Goal: Task Accomplishment & Management: Manage account settings

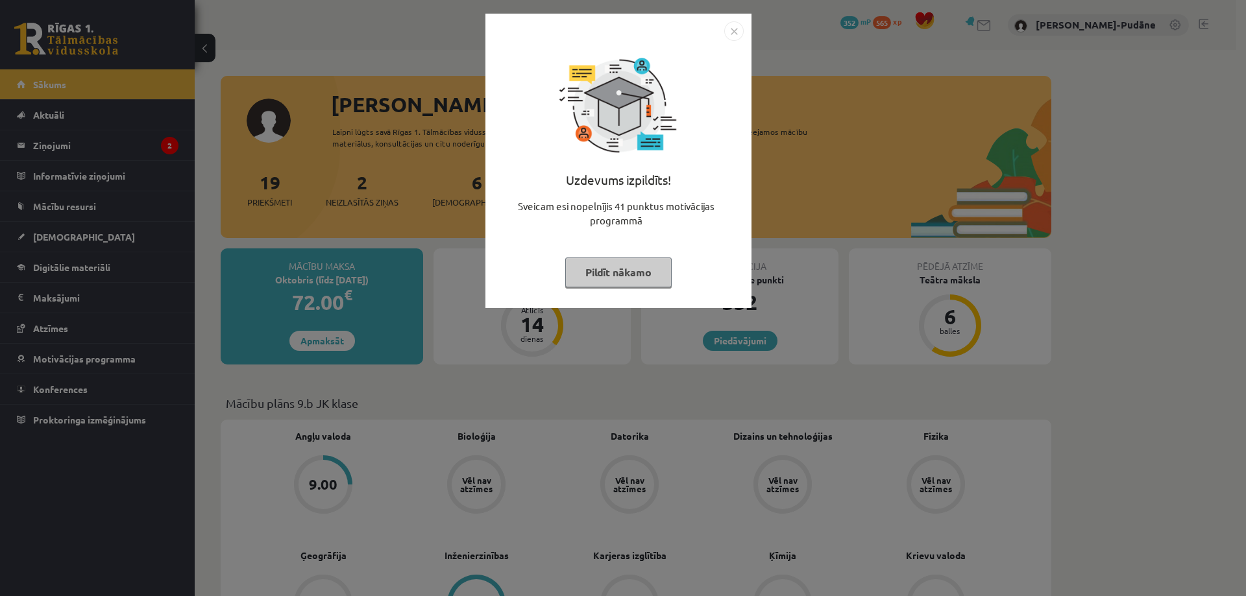
click at [737, 31] on img "Close" at bounding box center [733, 30] width 19 height 19
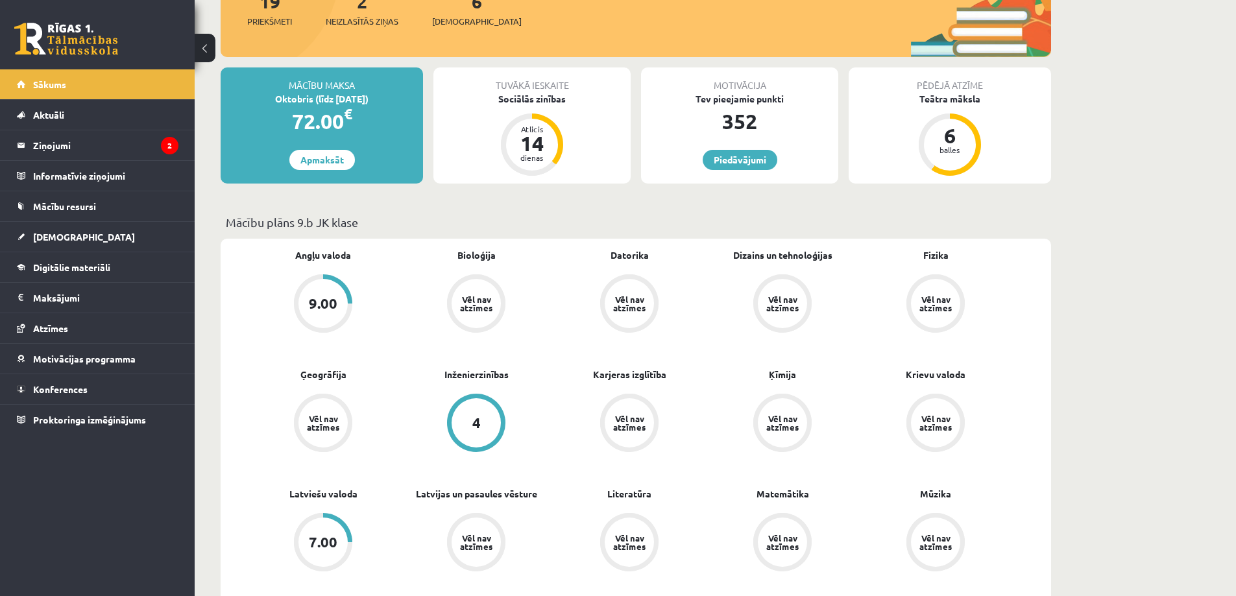
scroll to position [195, 0]
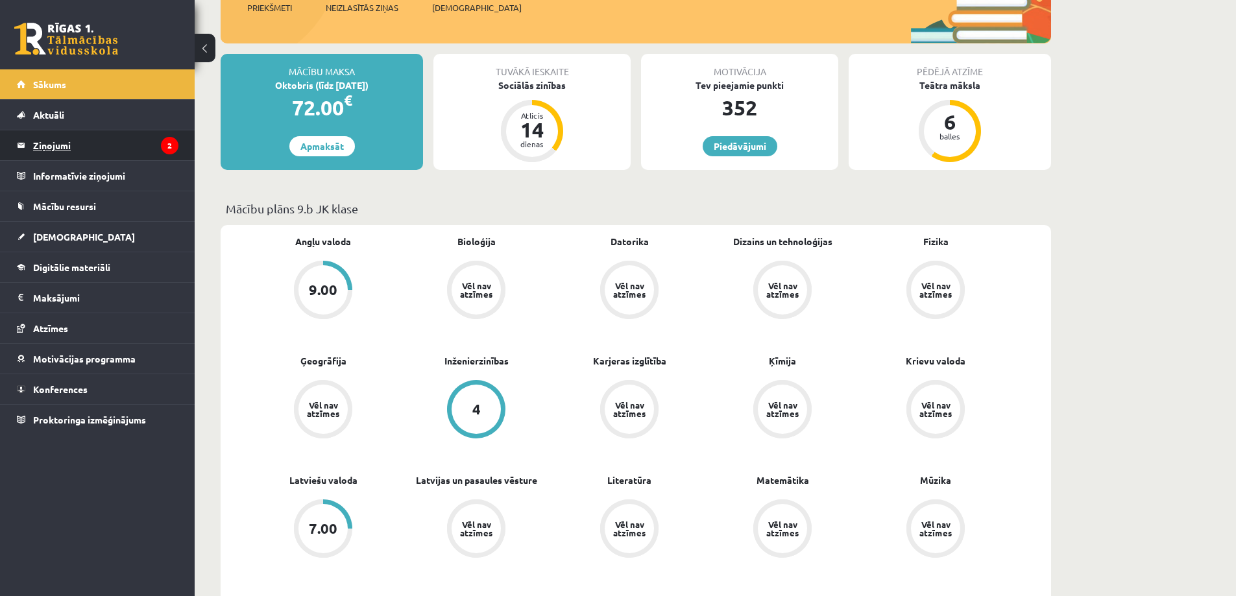
click at [117, 147] on legend "Ziņojumi 2" at bounding box center [105, 145] width 145 height 30
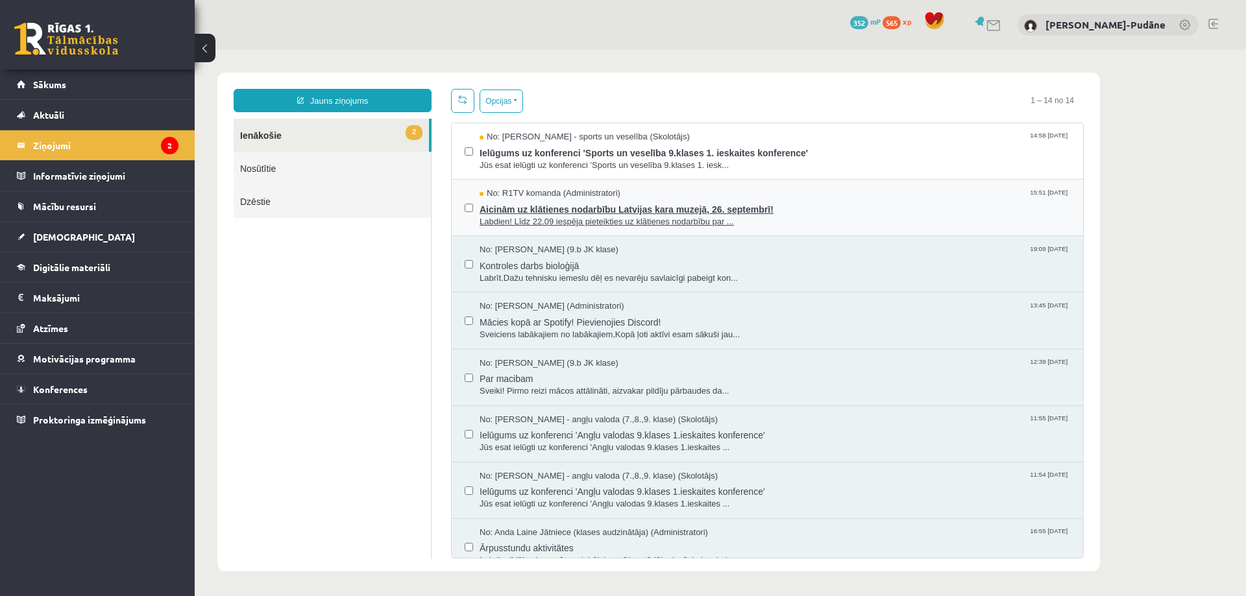
click at [563, 209] on span "Aicinām uz klātienes nodarbību Latvijas kara muzejā, 26. septembrī!" at bounding box center [775, 208] width 591 height 16
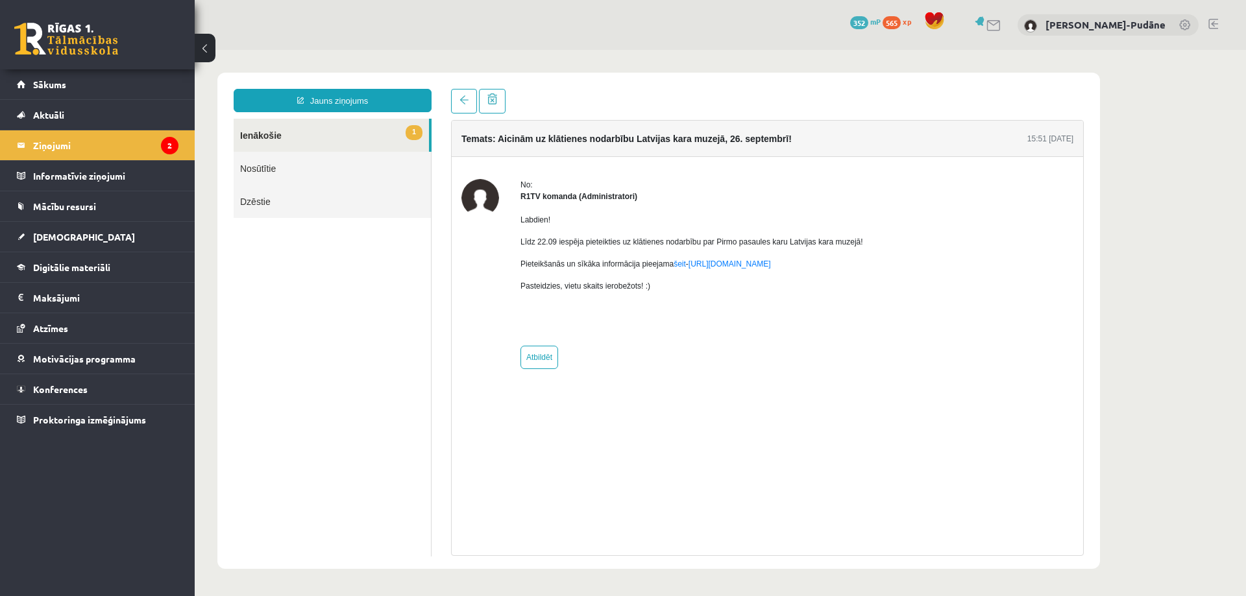
click at [287, 135] on link "1 Ienākošie" at bounding box center [331, 135] width 195 height 33
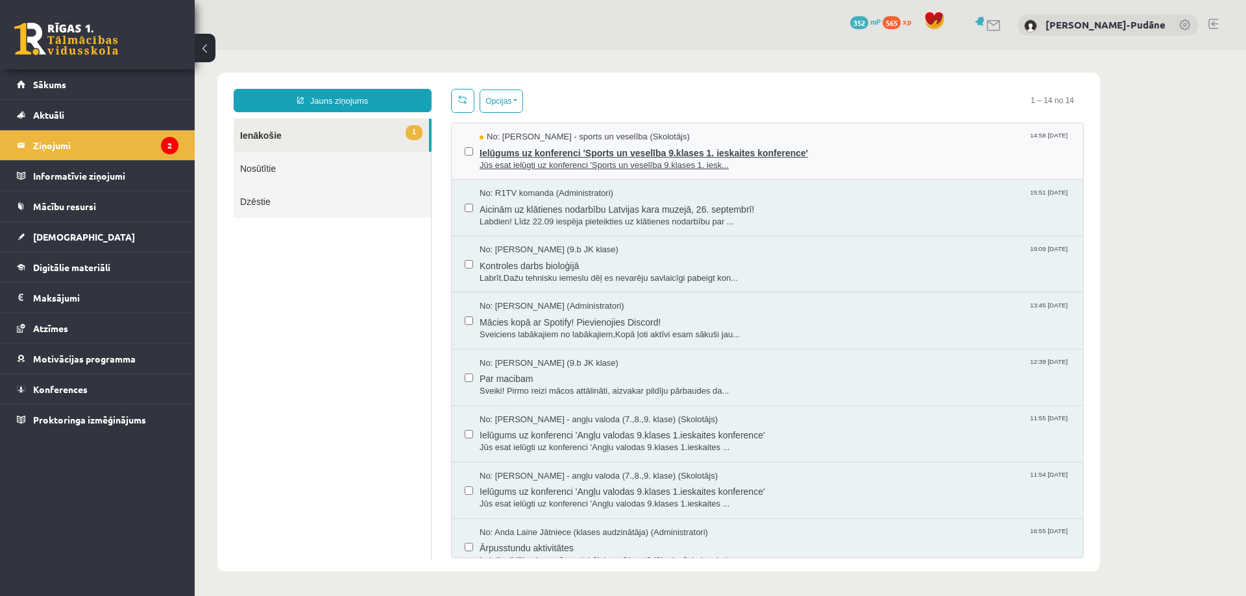
click at [630, 149] on span "Ielūgums uz konferenci 'Sports un veselība 9.klases 1. ieskaites konference'" at bounding box center [775, 151] width 591 height 16
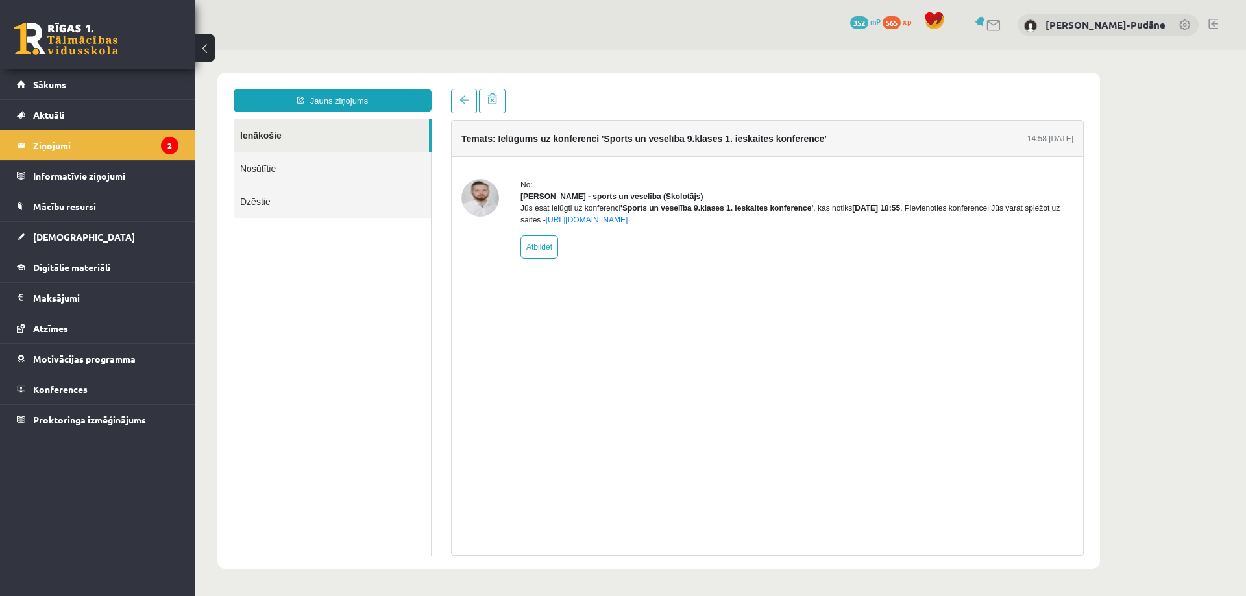
click at [281, 133] on link "Ienākošie" at bounding box center [331, 135] width 195 height 33
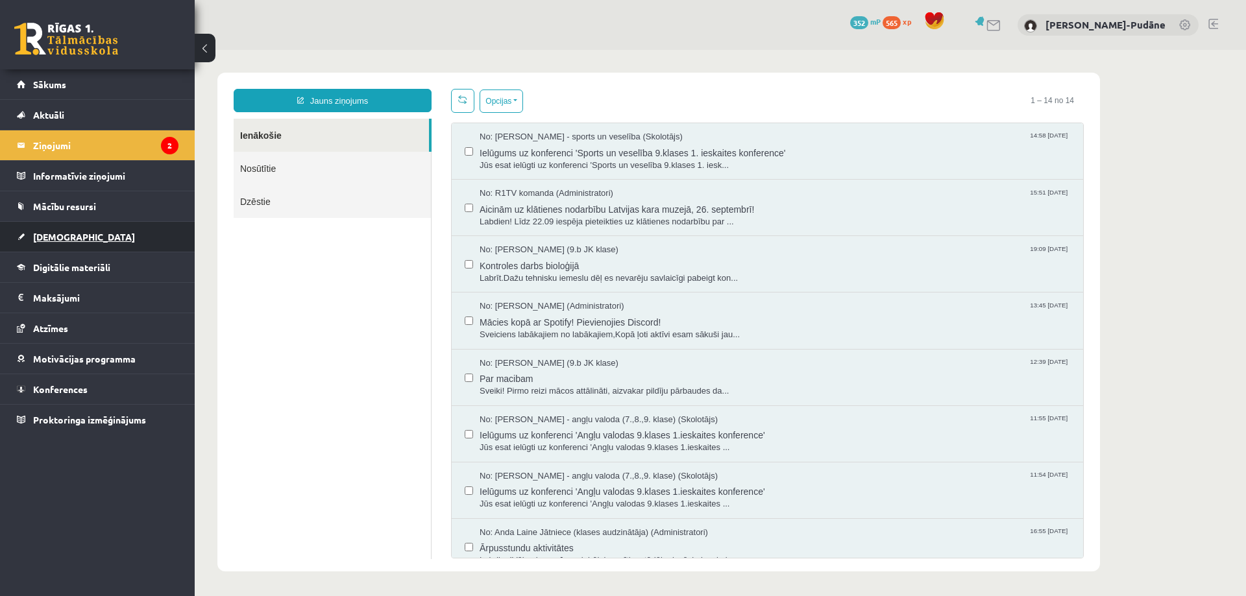
click at [67, 237] on span "[DEMOGRAPHIC_DATA]" at bounding box center [84, 237] width 102 height 12
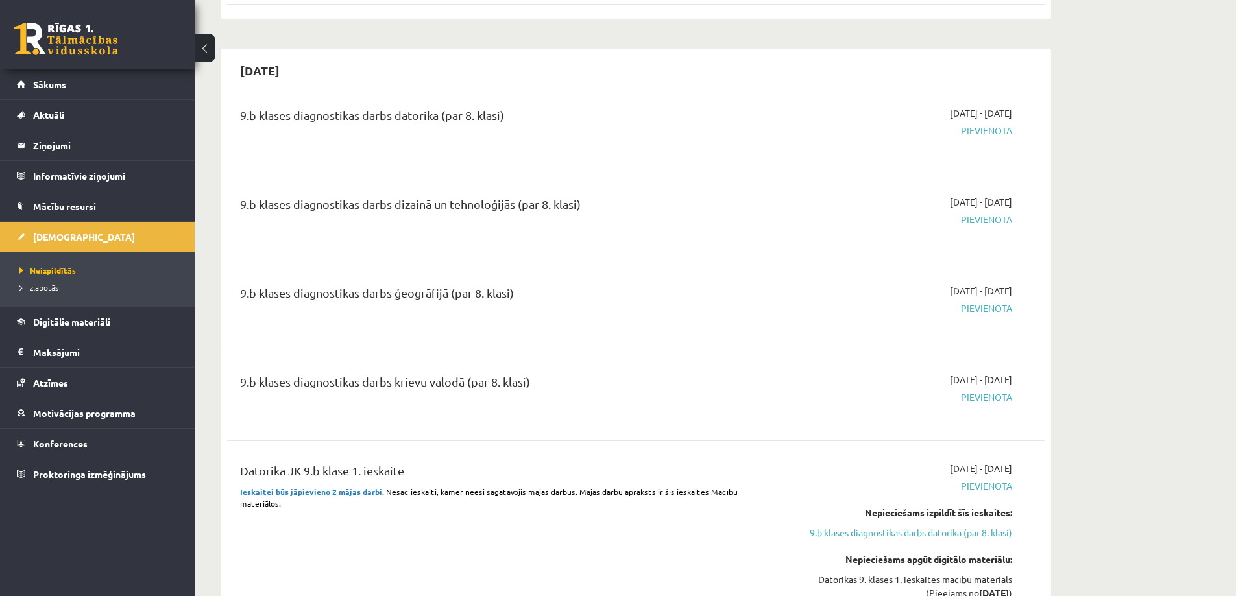
scroll to position [1298, 0]
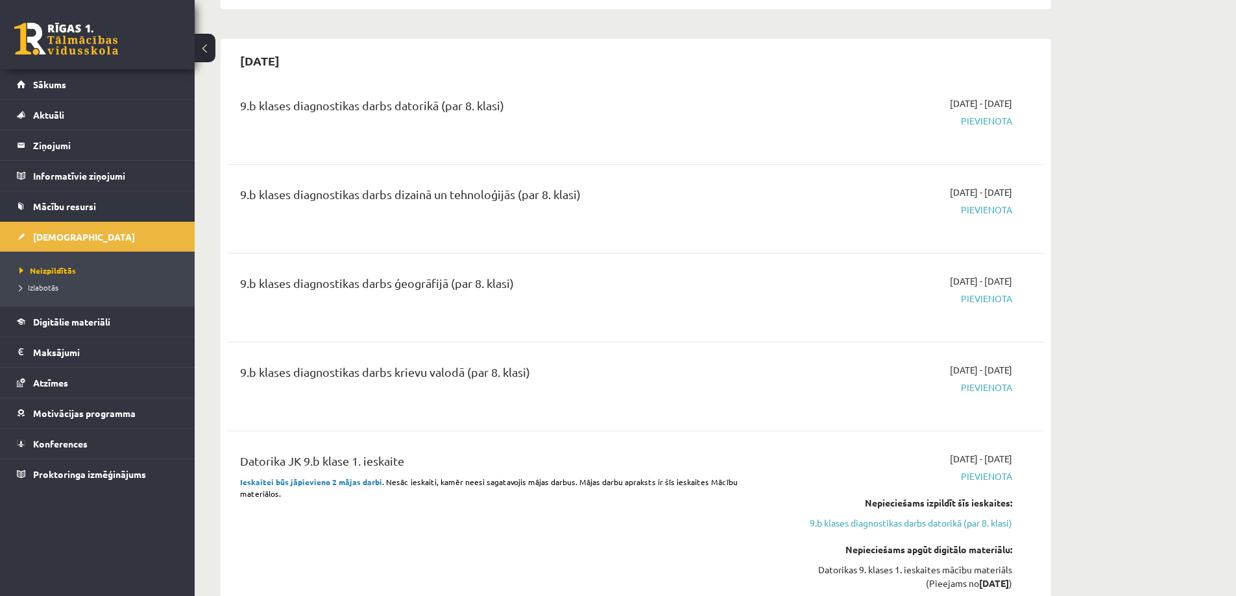
click at [977, 119] on span "Pievienota" at bounding box center [890, 121] width 245 height 14
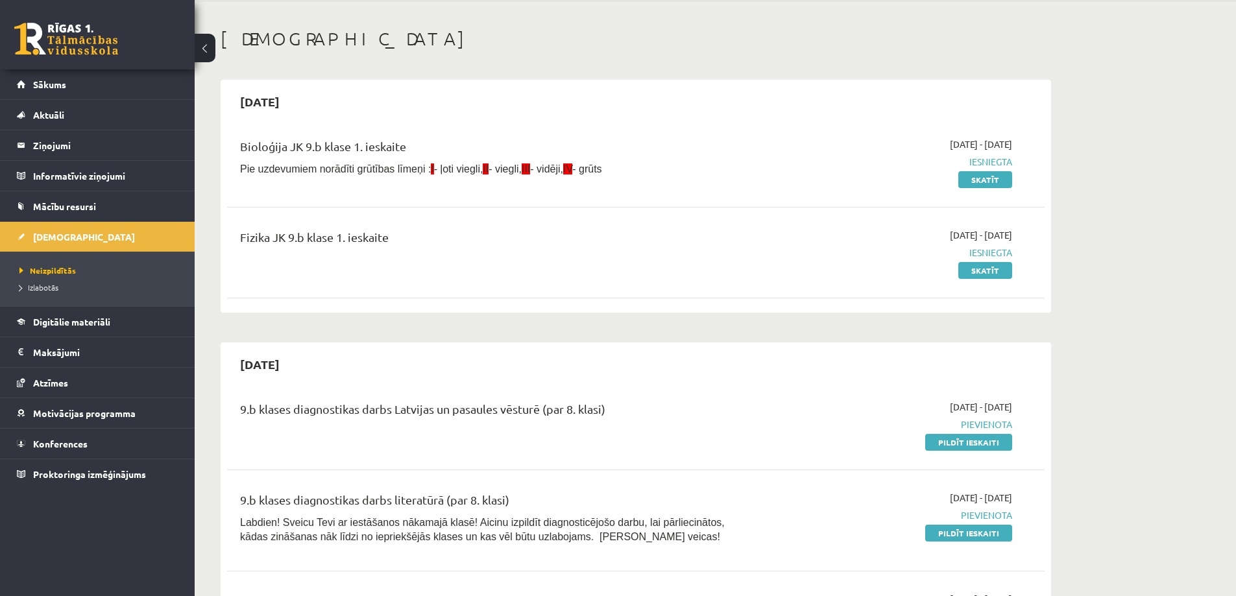
scroll to position [0, 0]
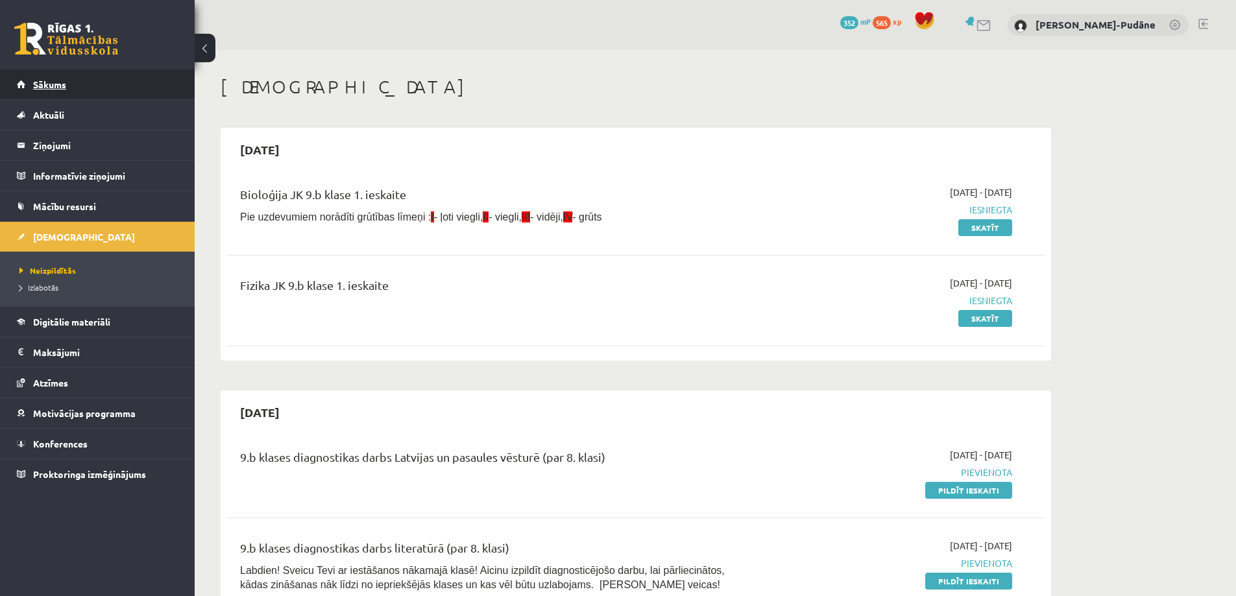
click at [81, 89] on link "Sākums" at bounding box center [98, 84] width 162 height 30
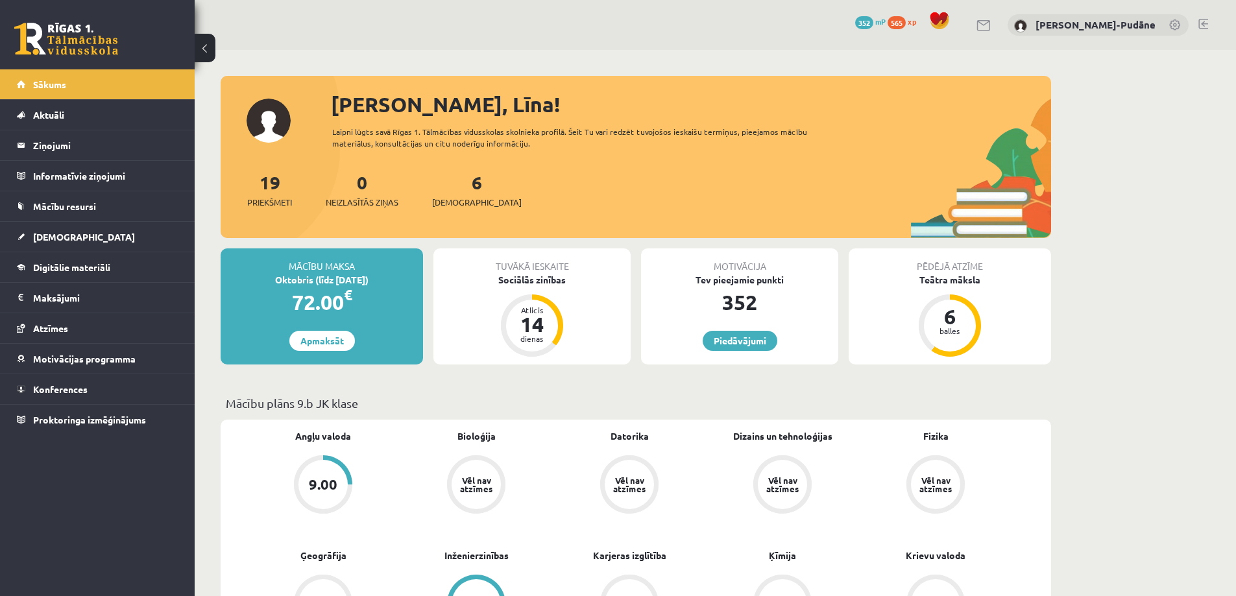
click at [1204, 21] on link at bounding box center [1204, 24] width 10 height 10
